Goal: Browse casually: Explore the website without a specific task or goal

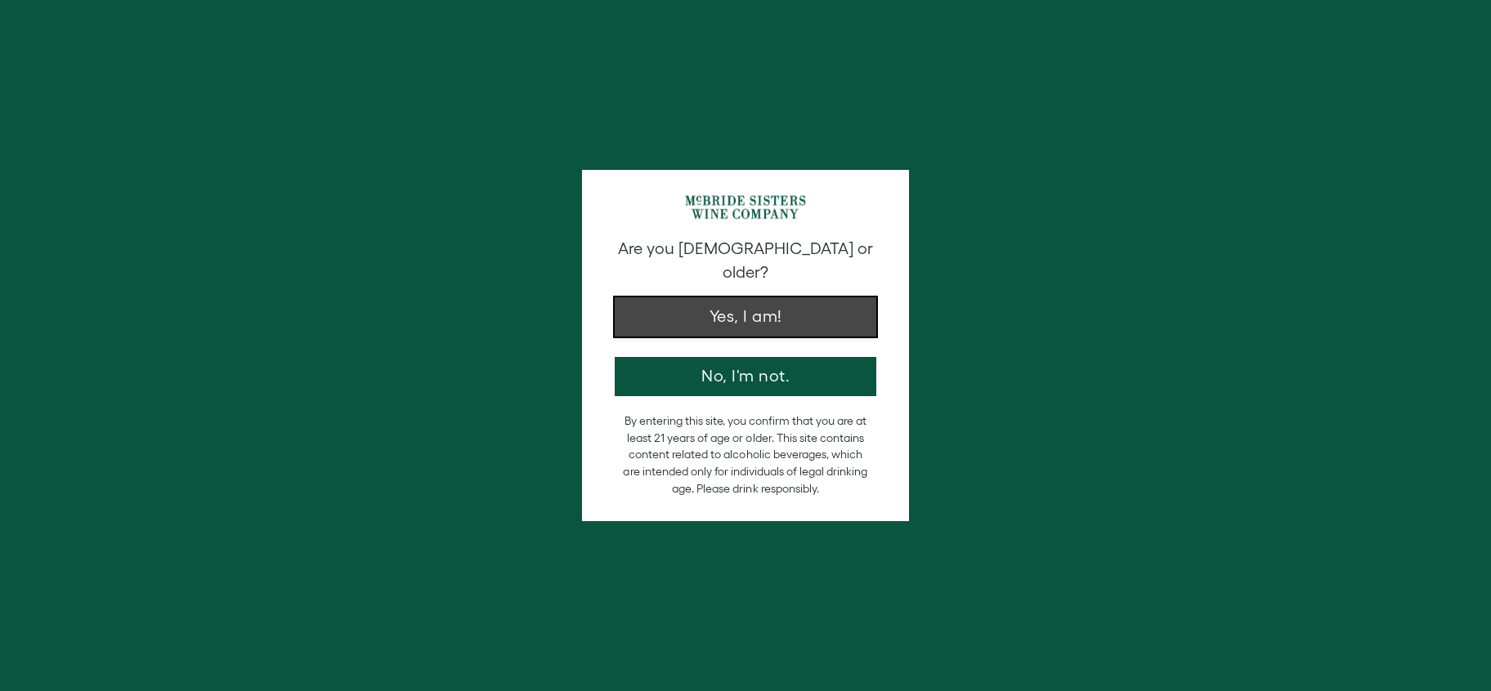
click at [805, 308] on button "Yes, I am!" at bounding box center [746, 316] width 262 height 39
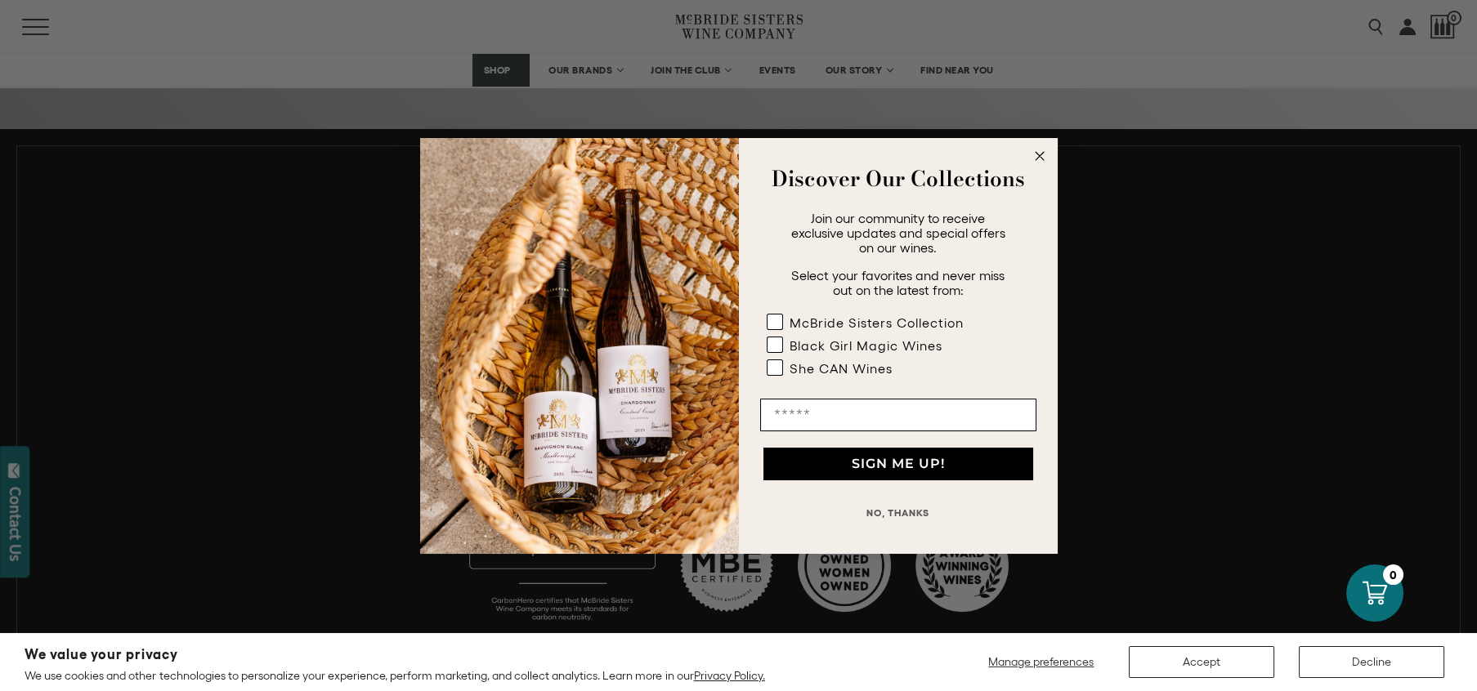
scroll to position [973, 0]
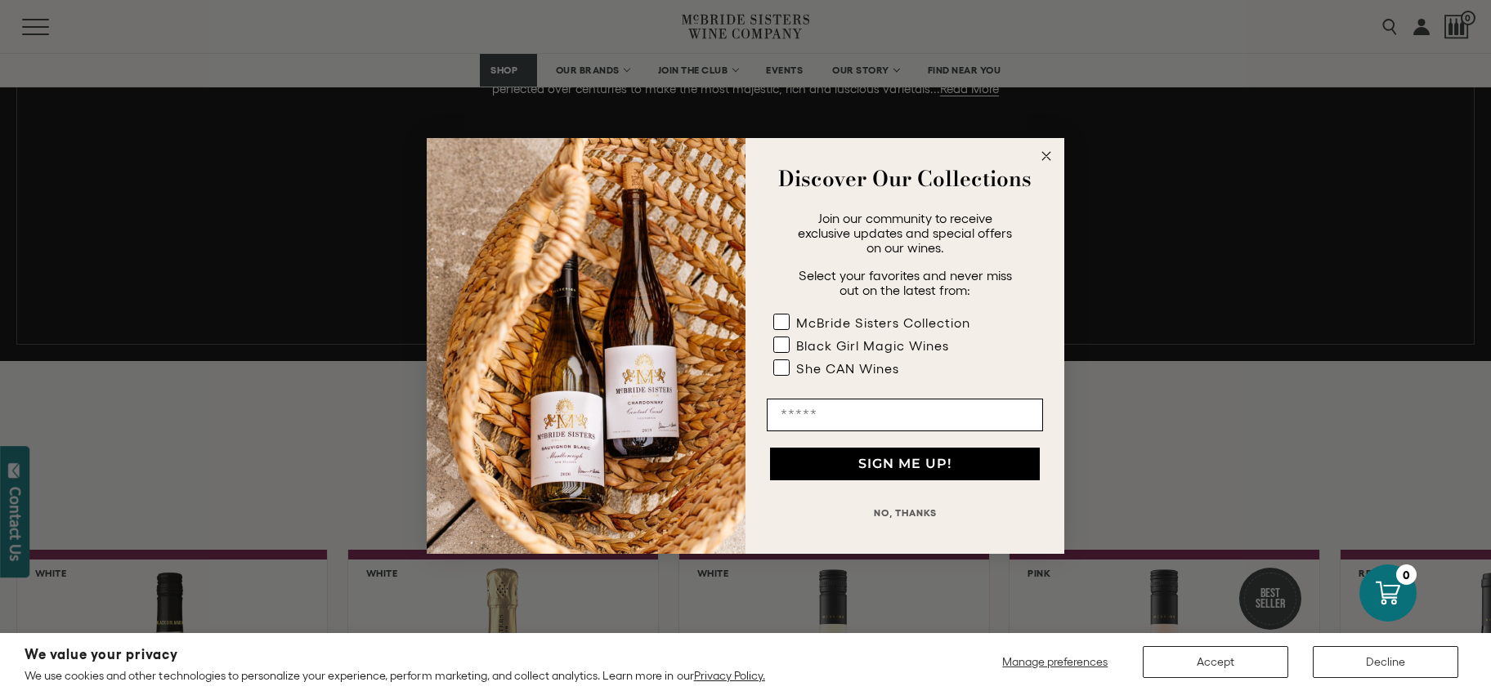
click at [1049, 163] on circle "Close dialog" at bounding box center [1046, 155] width 19 height 19
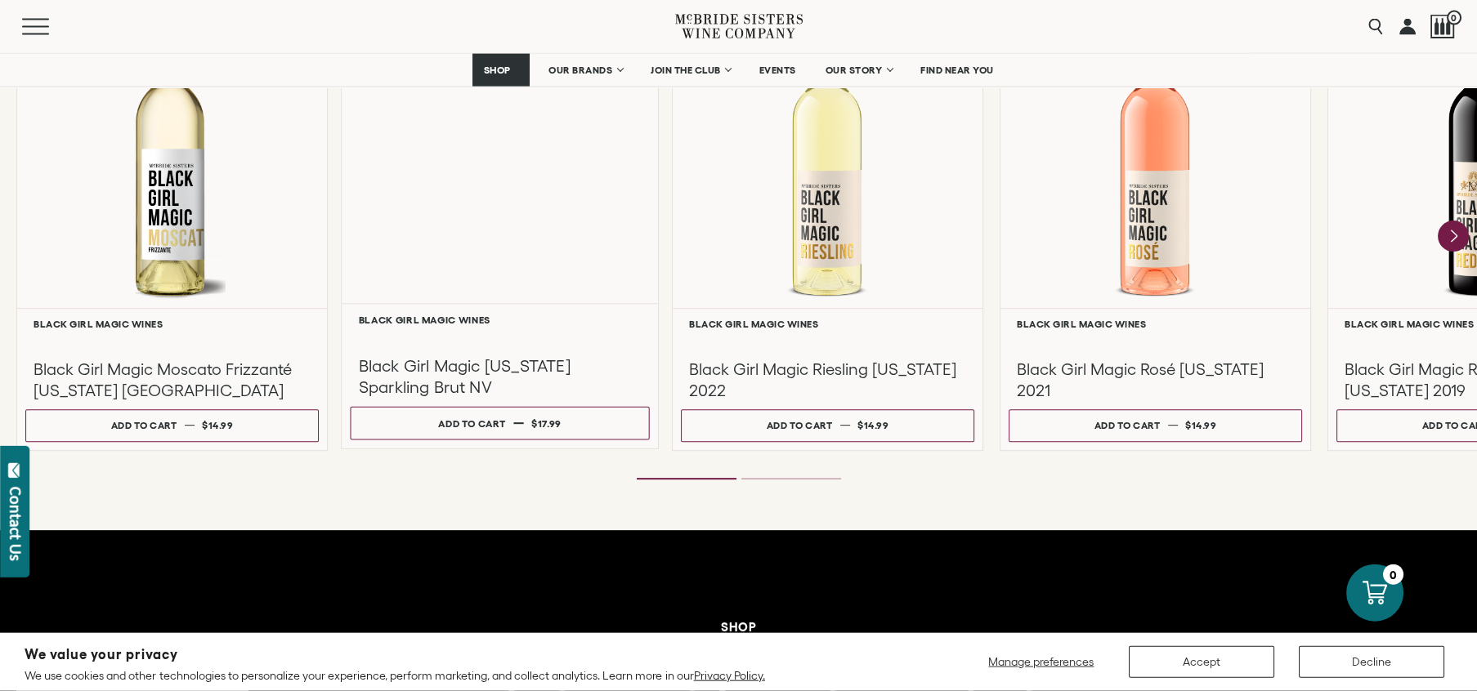
scroll to position [1505, 0]
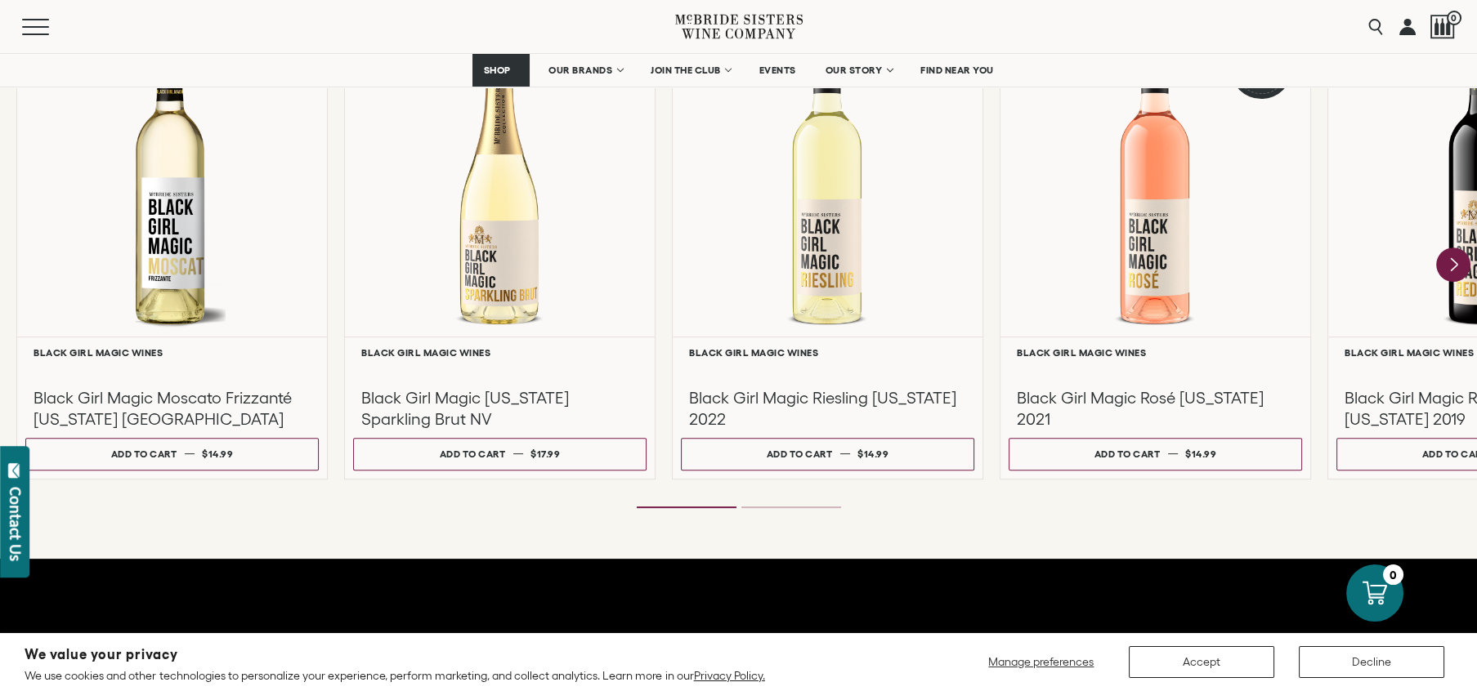
click at [1459, 270] on icon "Next" at bounding box center [1453, 265] width 34 height 34
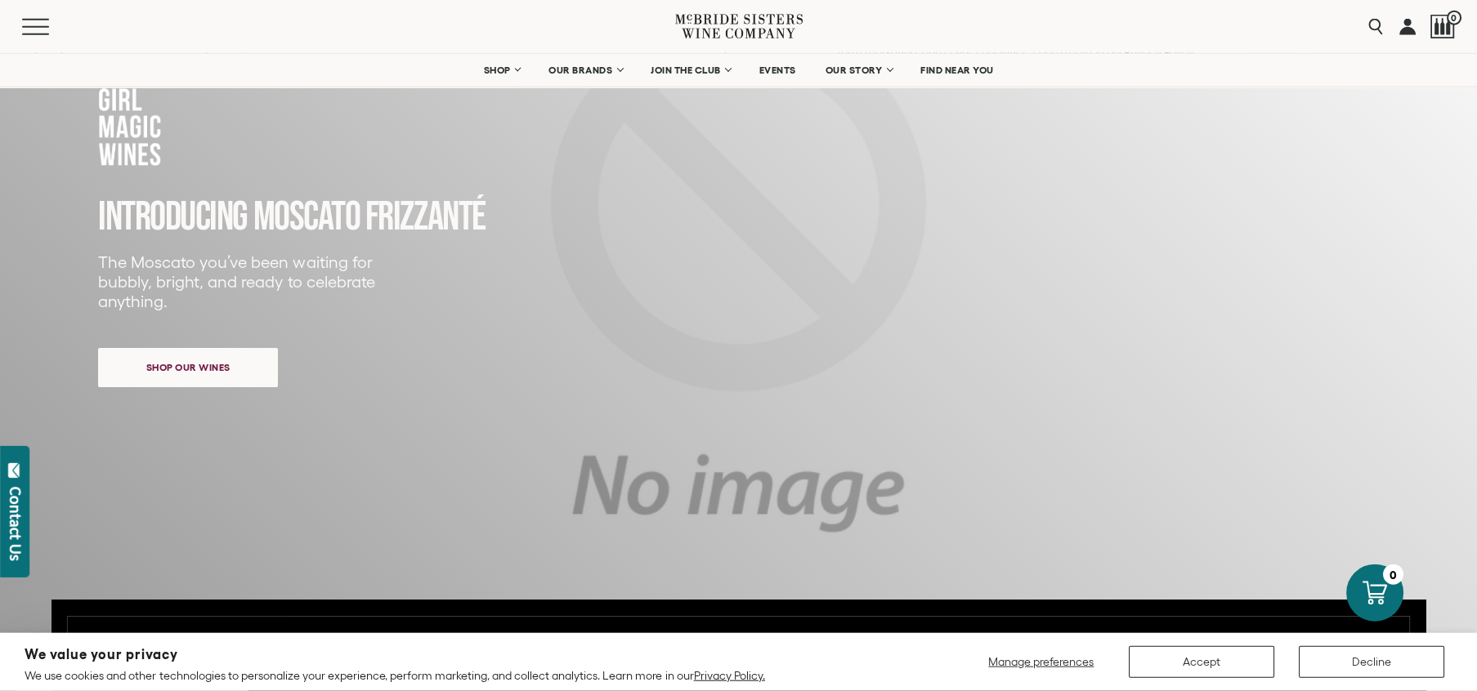
scroll to position [0, 0]
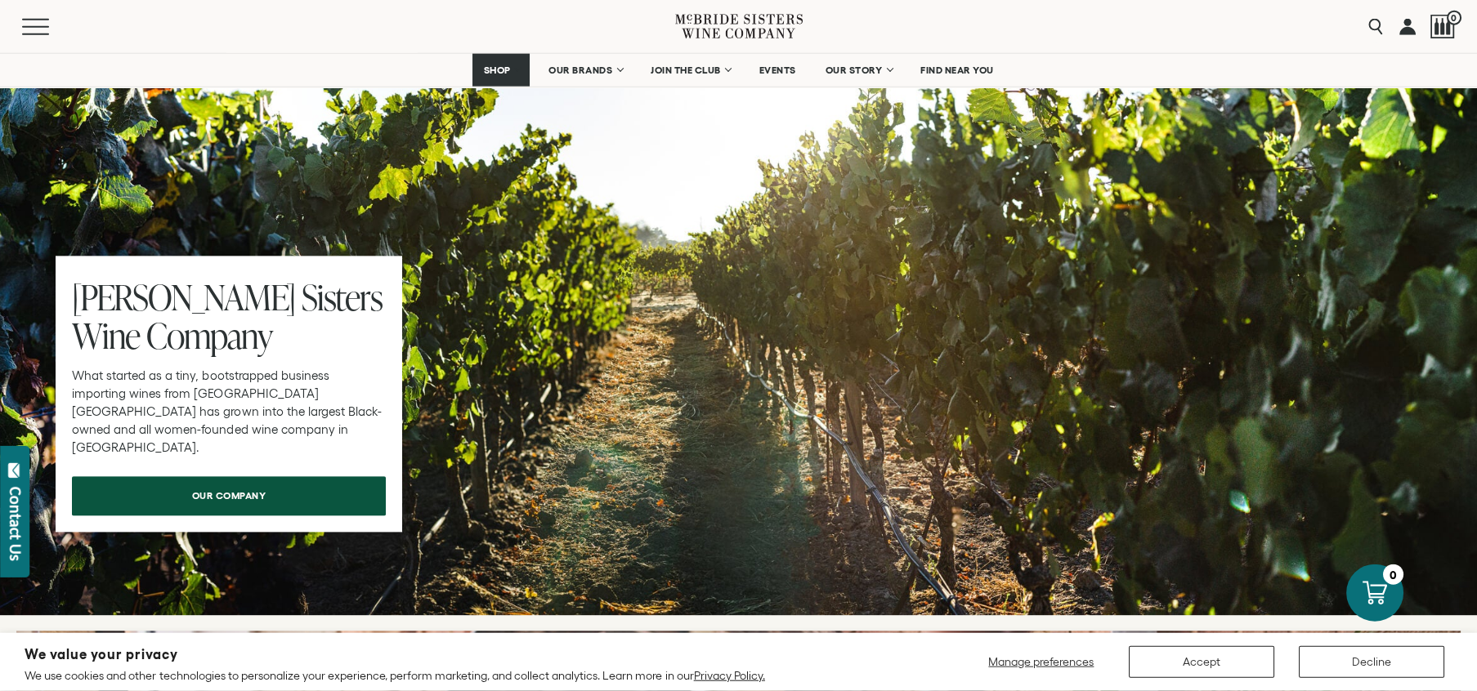
scroll to position [5045, 0]
